Goal: Task Accomplishment & Management: Complete application form

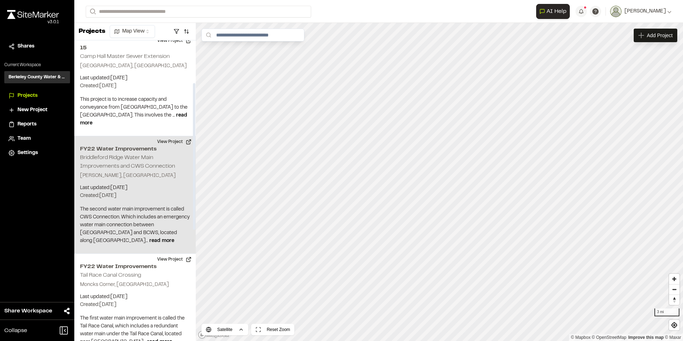
scroll to position [107, 0]
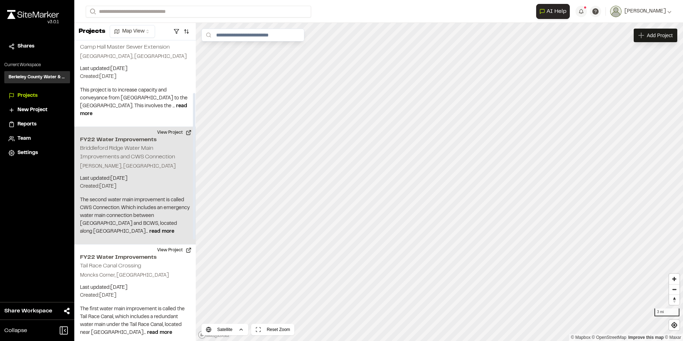
click at [144, 154] on div "FY22 Water Improvements Briddleford Ridge Water Main Improvements and CWS Conne…" at bounding box center [135, 186] width 122 height 118
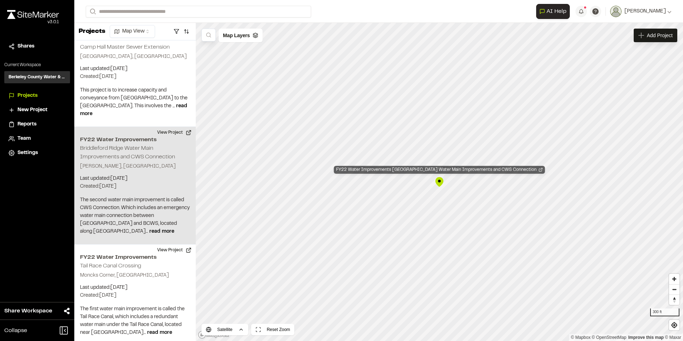
click at [455, 171] on div "FY22 Water Improvements Briddleford Ridge Water Main Improvements and CWS Conne…" at bounding box center [439, 170] width 211 height 8
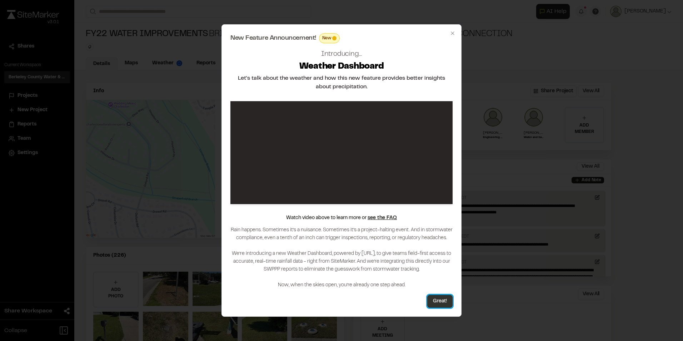
click at [437, 301] on button "Great!" at bounding box center [440, 301] width 25 height 13
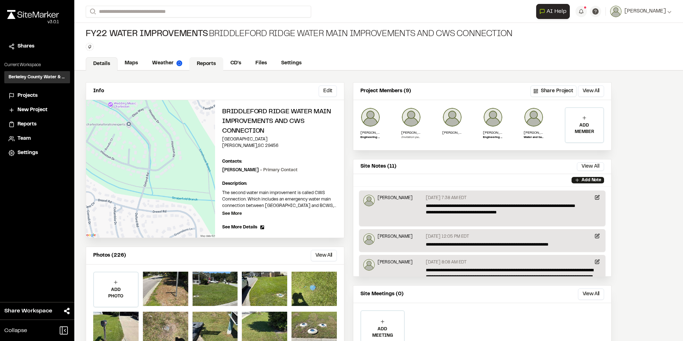
click at [211, 63] on link "Reports" at bounding box center [206, 64] width 34 height 14
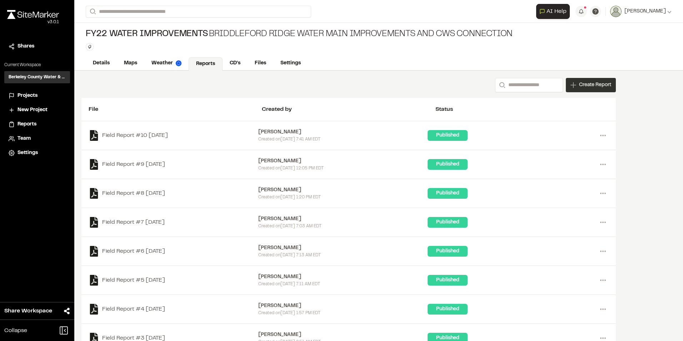
click at [595, 89] on span "Create Report" at bounding box center [595, 85] width 32 height 8
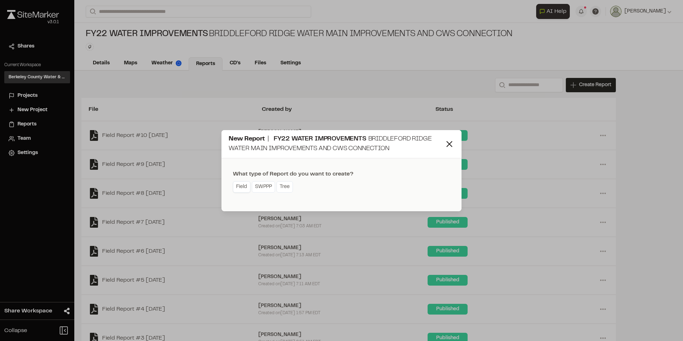
click at [244, 188] on link "Field" at bounding box center [242, 186] width 18 height 11
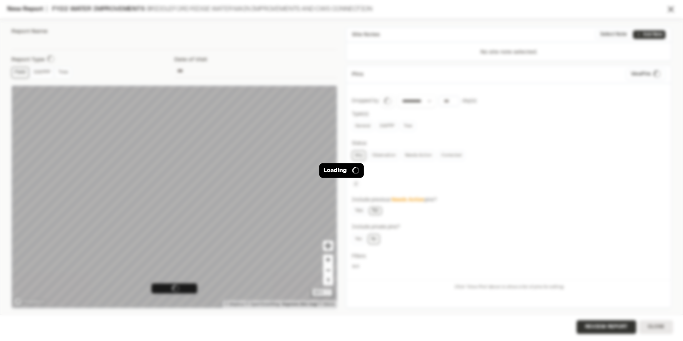
type input "**********"
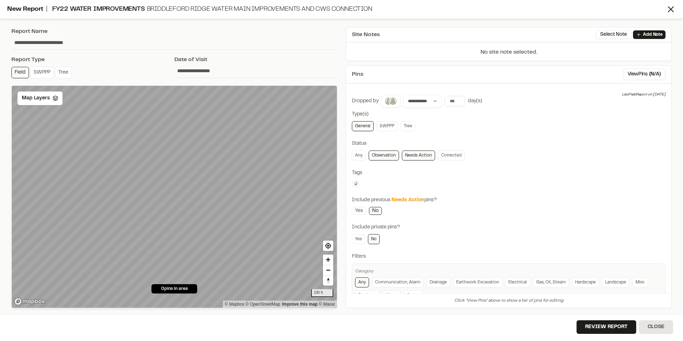
scroll to position [23, 0]
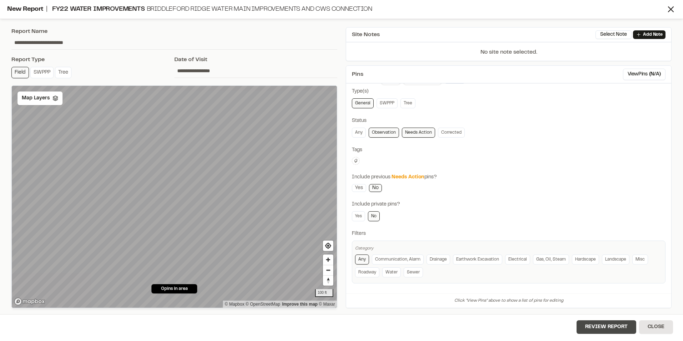
click at [591, 328] on button "Review Report" at bounding box center [607, 327] width 60 height 14
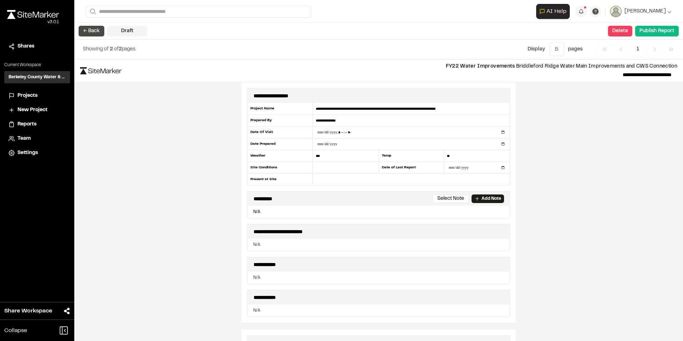
click at [94, 27] on div "← Back Draft Delete Confirm Report Removal Are you sure? This will completely d…" at bounding box center [378, 31] width 609 height 17
click at [94, 29] on button "← Back" at bounding box center [92, 31] width 26 height 11
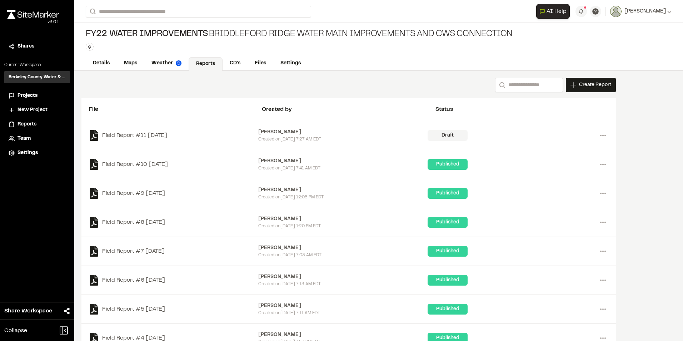
click at [33, 94] on span "Projects" at bounding box center [28, 96] width 20 height 8
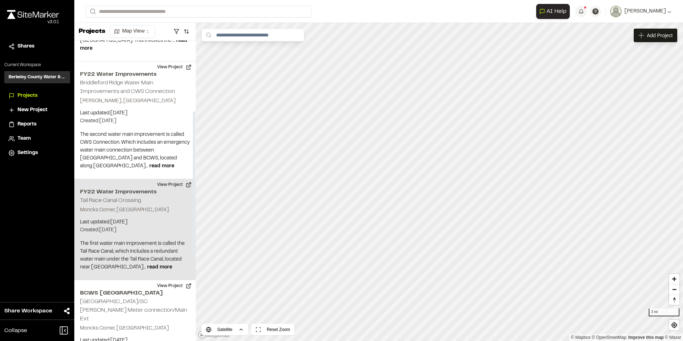
scroll to position [179, 0]
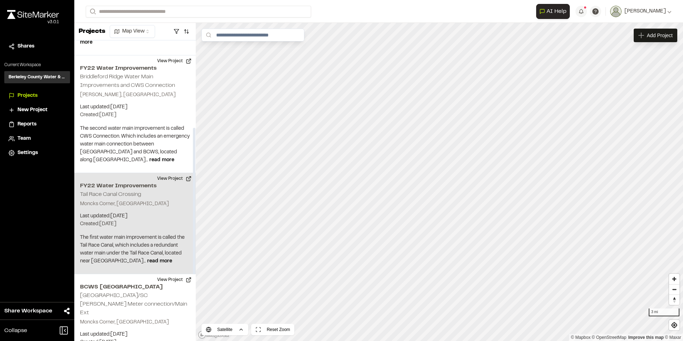
click at [145, 185] on div "FY22 Water Improvements Tail Race Canal Crossing Moncks Corner, SC Last updated…" at bounding box center [135, 223] width 122 height 101
click at [440, 168] on div "FY22 Water Improvements Tail Race Canal Crossing" at bounding box center [439, 170] width 115 height 8
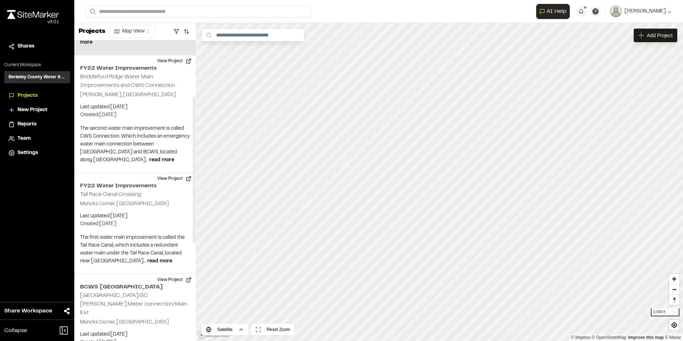
scroll to position [0, 0]
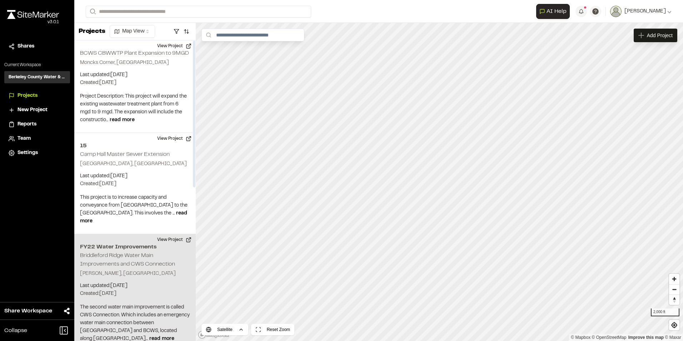
click at [131, 259] on div "FY22 Water Improvements Briddleford Ridge Water Main Improvements and CWS Conne…" at bounding box center [135, 293] width 122 height 118
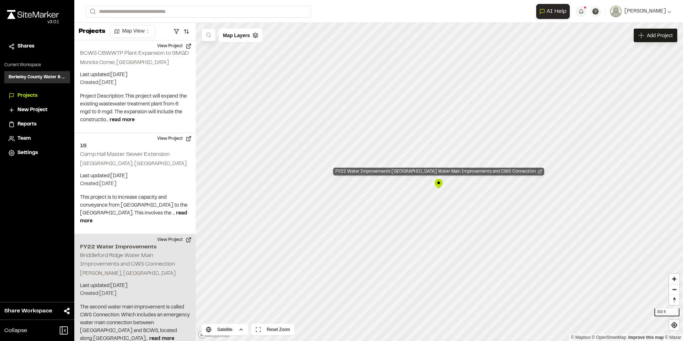
click at [443, 173] on div "FY22 Water Improvements Briddleford Ridge Water Main Improvements and CWS Conne…" at bounding box center [438, 172] width 211 height 8
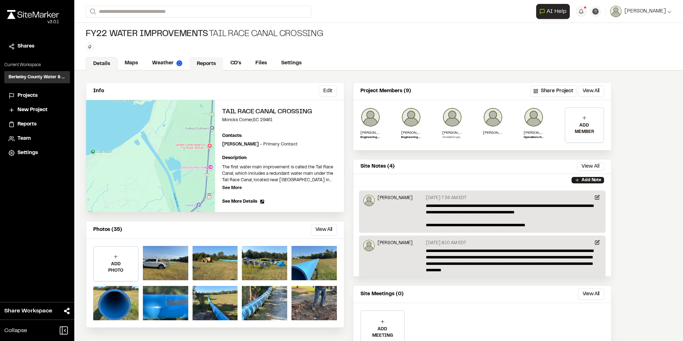
click at [207, 64] on link "Reports" at bounding box center [206, 64] width 34 height 14
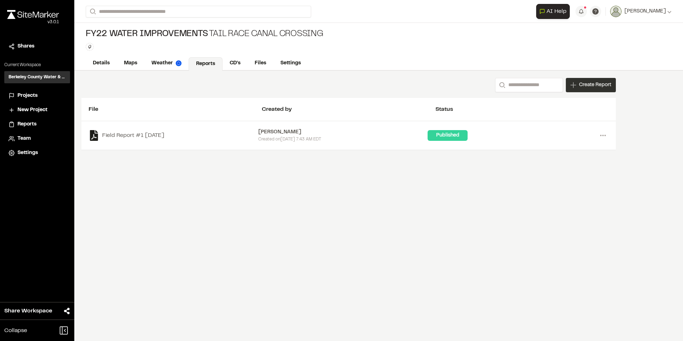
click at [594, 83] on span "Create Report" at bounding box center [595, 85] width 32 height 8
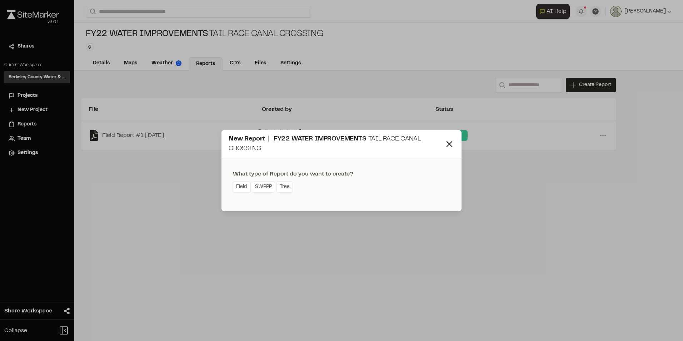
click at [247, 188] on link "Field" at bounding box center [242, 186] width 18 height 11
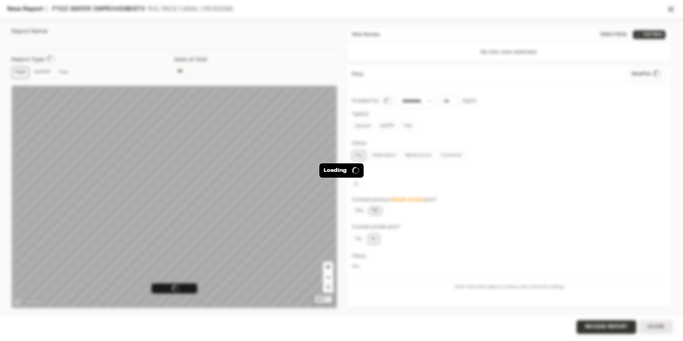
type input "**********"
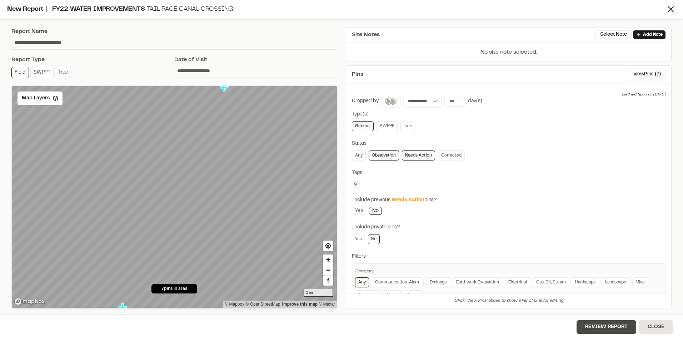
click at [594, 327] on button "Review Report" at bounding box center [607, 327] width 60 height 14
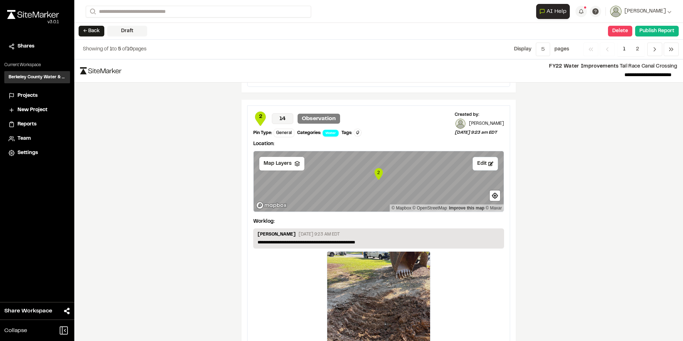
scroll to position [1082, 0]
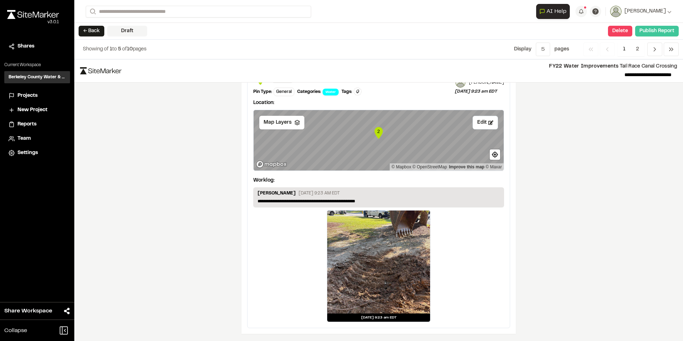
click at [668, 31] on button "Publish Report" at bounding box center [658, 31] width 44 height 11
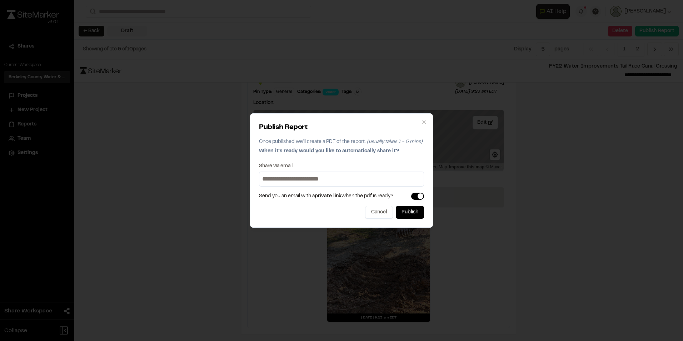
click at [365, 178] on input at bounding box center [342, 178] width 162 height 11
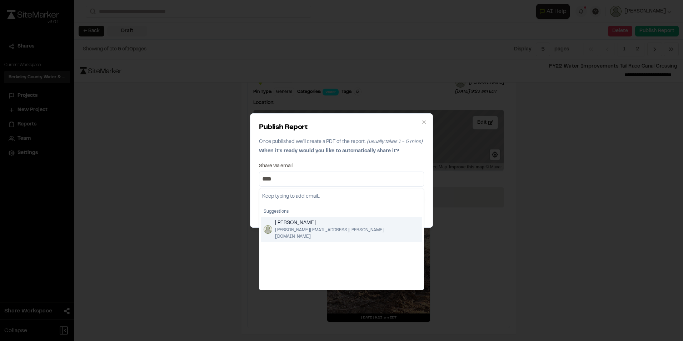
type input "****"
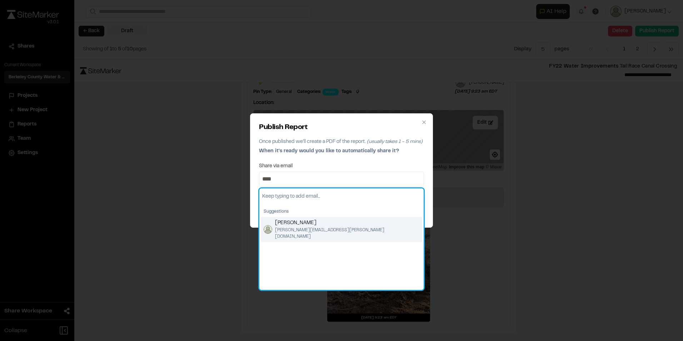
click at [313, 230] on span "joshua.cooper@berkeleycountysc.gov" at bounding box center [347, 233] width 144 height 13
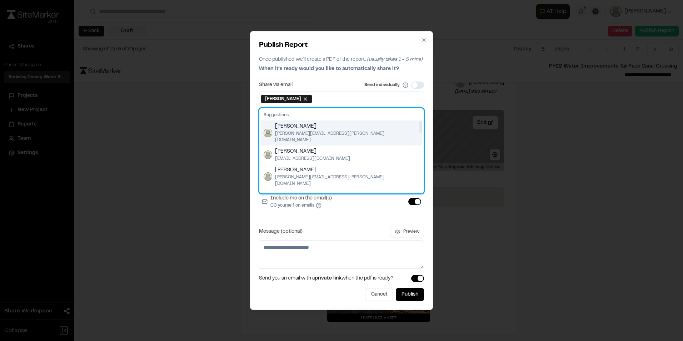
click at [322, 134] on span "jim.fisk@berkeleycountysc.gov" at bounding box center [347, 136] width 144 height 13
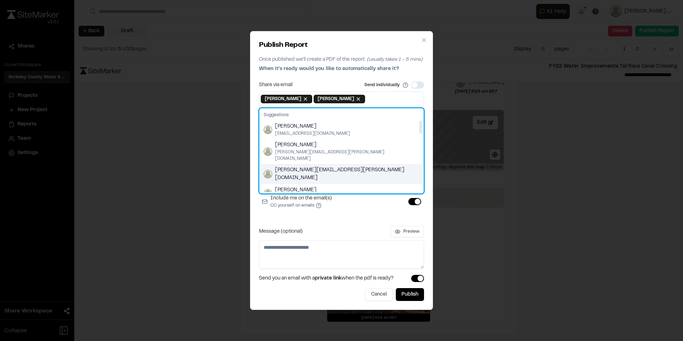
click at [320, 166] on span "kyle.crager@mbakerintl.com" at bounding box center [347, 174] width 144 height 16
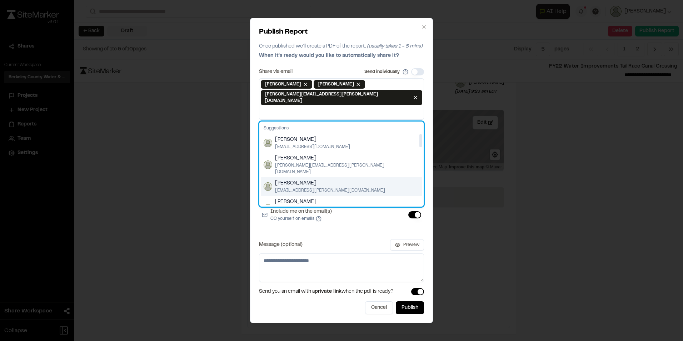
click at [308, 179] on span "[PERSON_NAME]" at bounding box center [330, 183] width 110 height 8
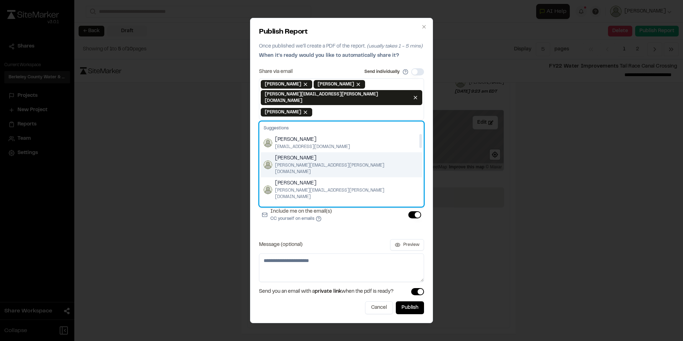
click at [302, 162] on span "robert.gaskins@berkeleycountysc.gov" at bounding box center [347, 168] width 144 height 13
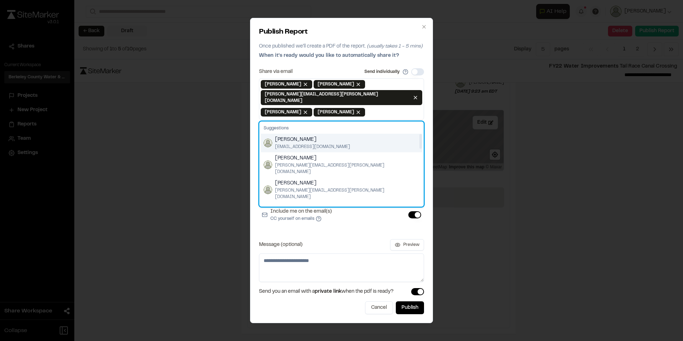
click at [327, 144] on span "kierstynn.polk@mbakerintl.com" at bounding box center [312, 147] width 75 height 6
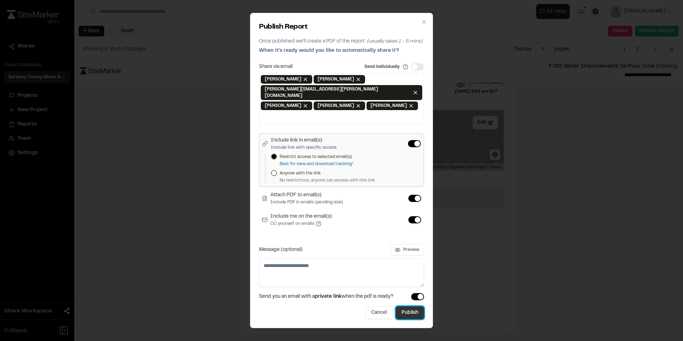
click at [415, 306] on button "Publish" at bounding box center [410, 312] width 28 height 13
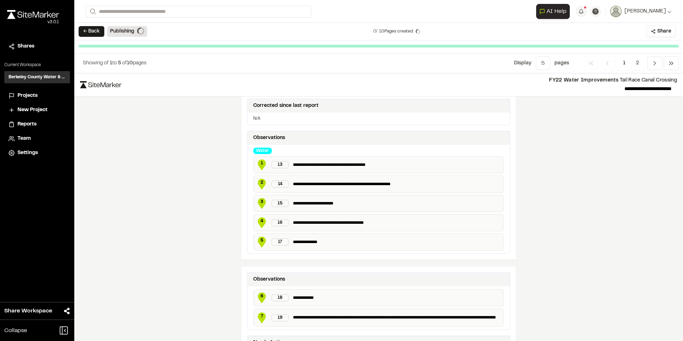
scroll to position [0, 0]
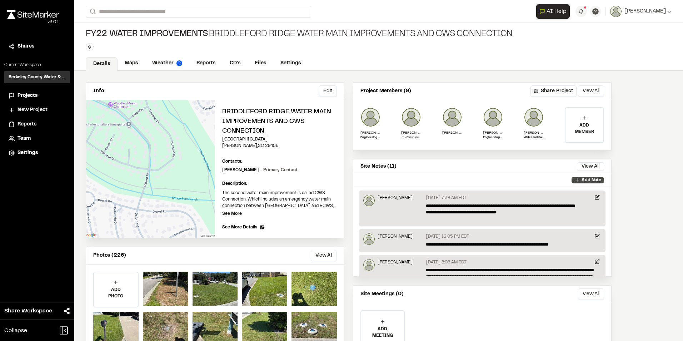
click at [590, 180] on p "Add Note" at bounding box center [592, 180] width 20 height 6
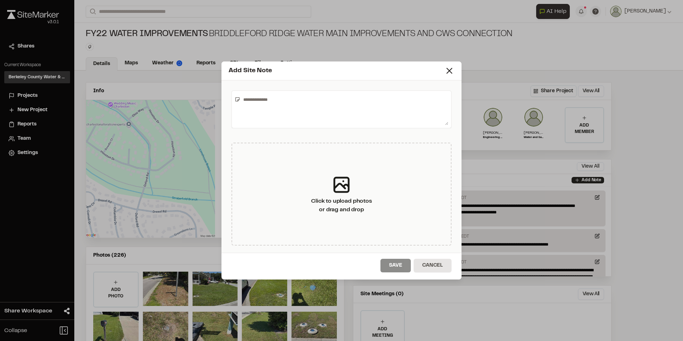
click at [337, 94] on textarea at bounding box center [345, 109] width 208 height 31
type textarea "**********"
click at [394, 265] on button "Save" at bounding box center [396, 266] width 30 height 14
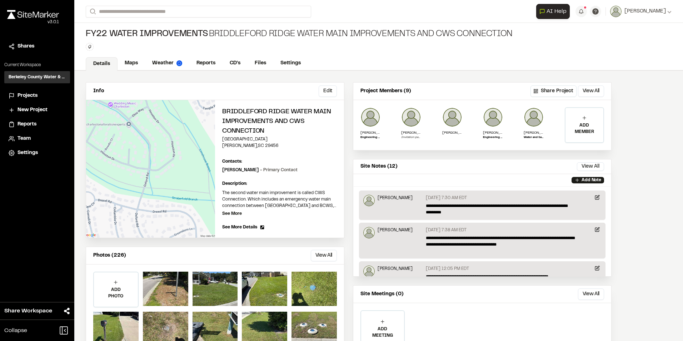
click at [32, 99] on span "Projects" at bounding box center [28, 96] width 20 height 8
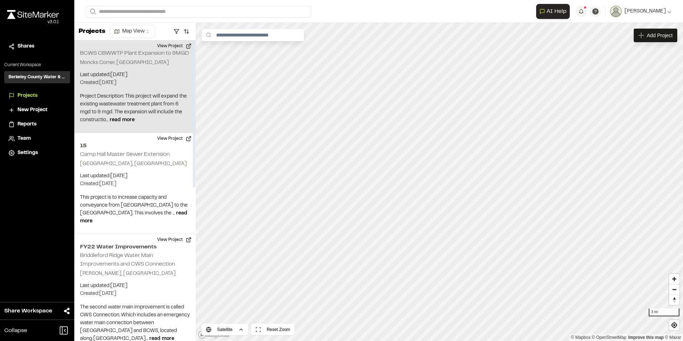
click at [158, 63] on p "Moncks Corner, [GEOGRAPHIC_DATA]" at bounding box center [135, 63] width 110 height 8
click at [456, 171] on div "BCWS CBWWTP Plant Expansion to 9MGD" at bounding box center [439, 170] width 95 height 8
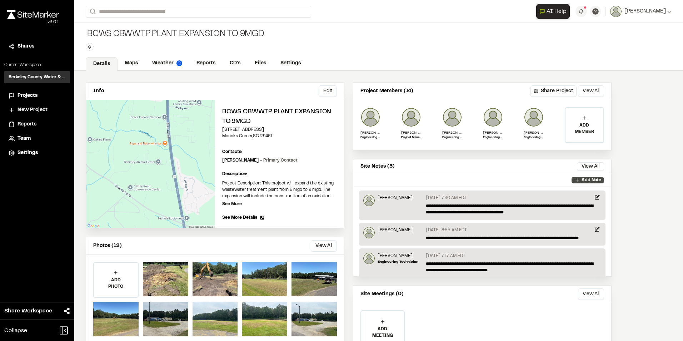
click at [588, 180] on p "Add Note" at bounding box center [592, 180] width 20 height 6
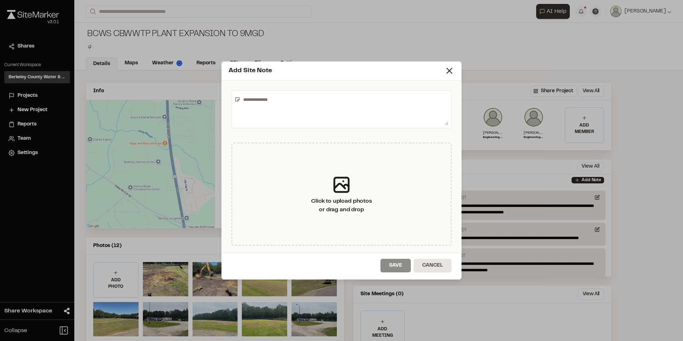
click at [293, 117] on textarea at bounding box center [345, 109] width 208 height 31
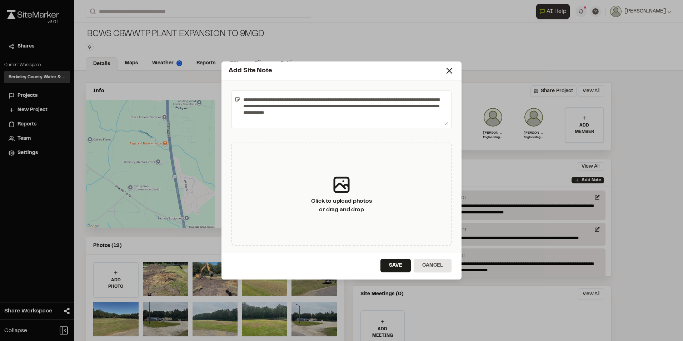
click at [359, 114] on textarea "**********" at bounding box center [345, 109] width 208 height 31
drag, startPoint x: 344, startPoint y: 112, endPoint x: 380, endPoint y: 106, distance: 36.6
click at [380, 106] on textarea "**********" at bounding box center [345, 109] width 208 height 31
click at [384, 113] on textarea "**********" at bounding box center [345, 109] width 208 height 31
drag, startPoint x: 332, startPoint y: 116, endPoint x: 386, endPoint y: 108, distance: 53.9
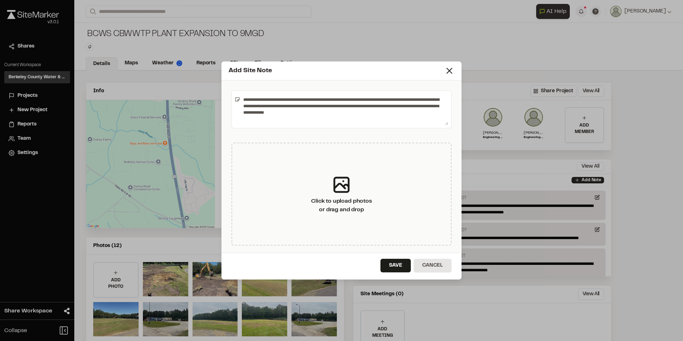
click at [386, 108] on textarea "**********" at bounding box center [345, 109] width 208 height 31
type textarea "**********"
click at [398, 263] on button "Save" at bounding box center [396, 266] width 30 height 14
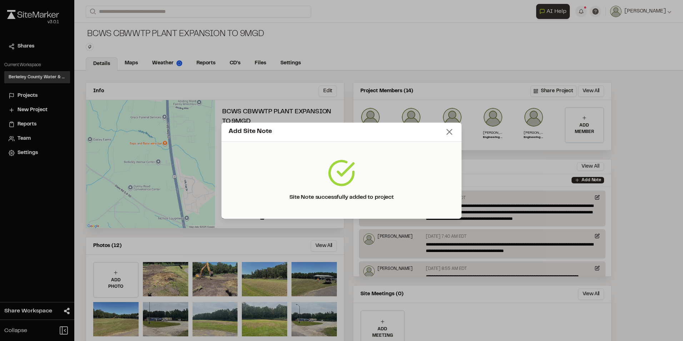
click at [452, 129] on line at bounding box center [449, 131] width 5 height 5
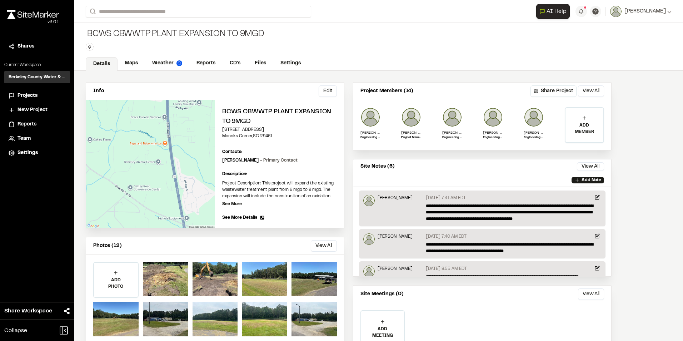
click at [30, 93] on span "Projects" at bounding box center [28, 96] width 20 height 8
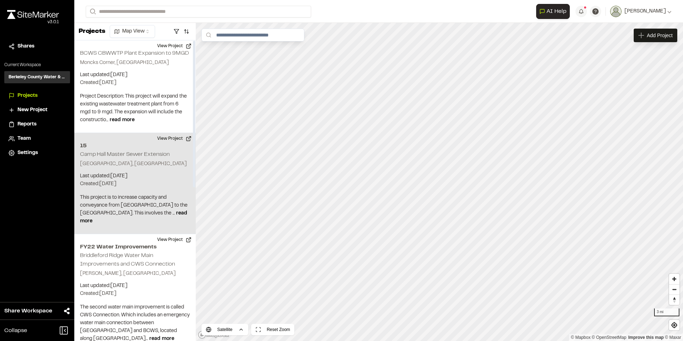
click at [176, 180] on p "Last updated: [DATE]" at bounding box center [135, 176] width 110 height 8
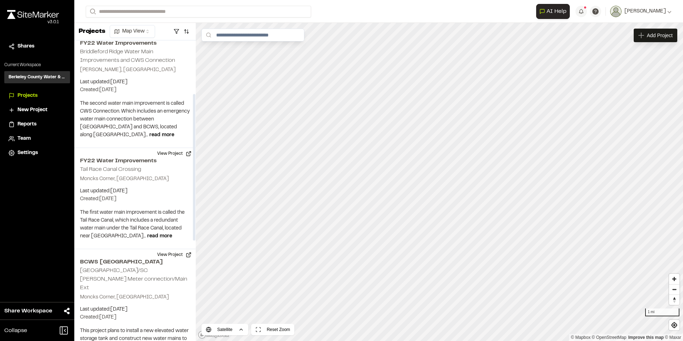
scroll to position [65, 0]
